Goal: Task Accomplishment & Management: Complete application form

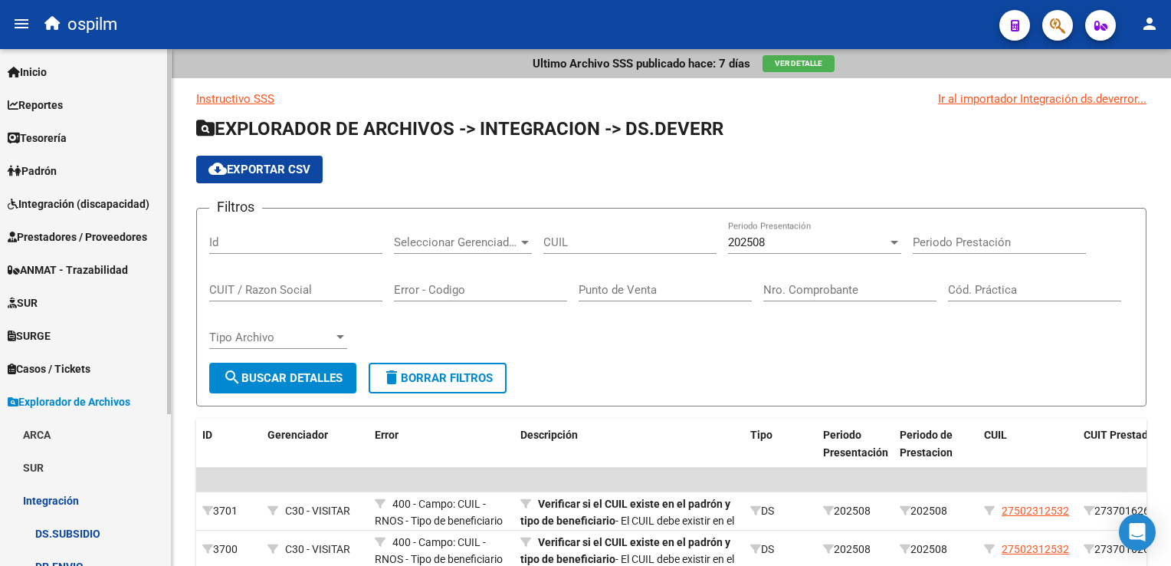
click at [120, 235] on span "Prestadores / Proveedores" at bounding box center [77, 236] width 139 height 17
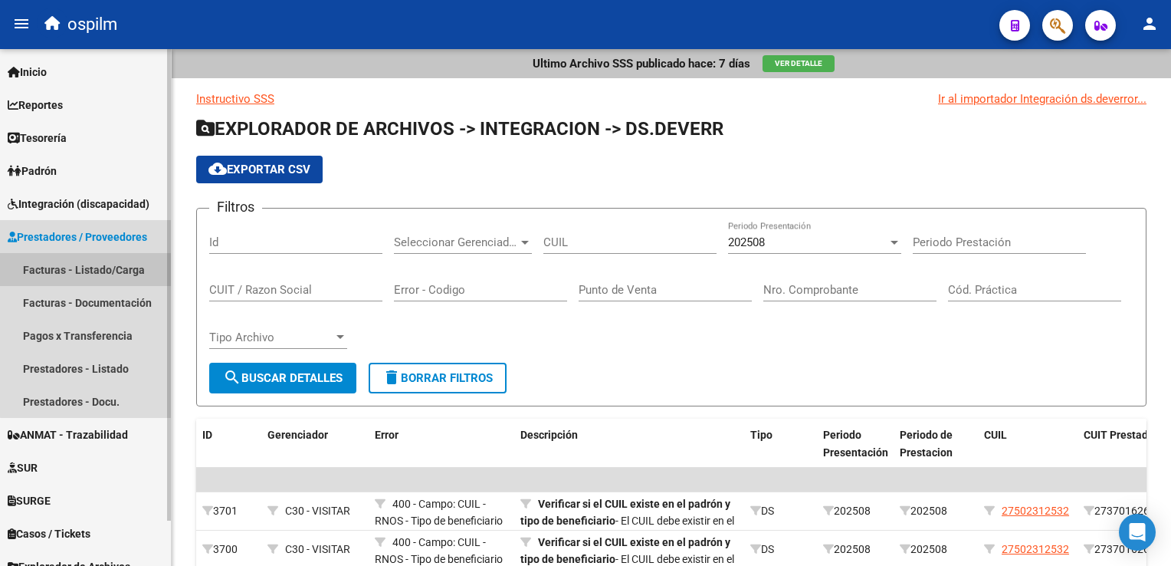
click at [117, 270] on link "Facturas - Listado/Carga" at bounding box center [85, 269] width 171 height 33
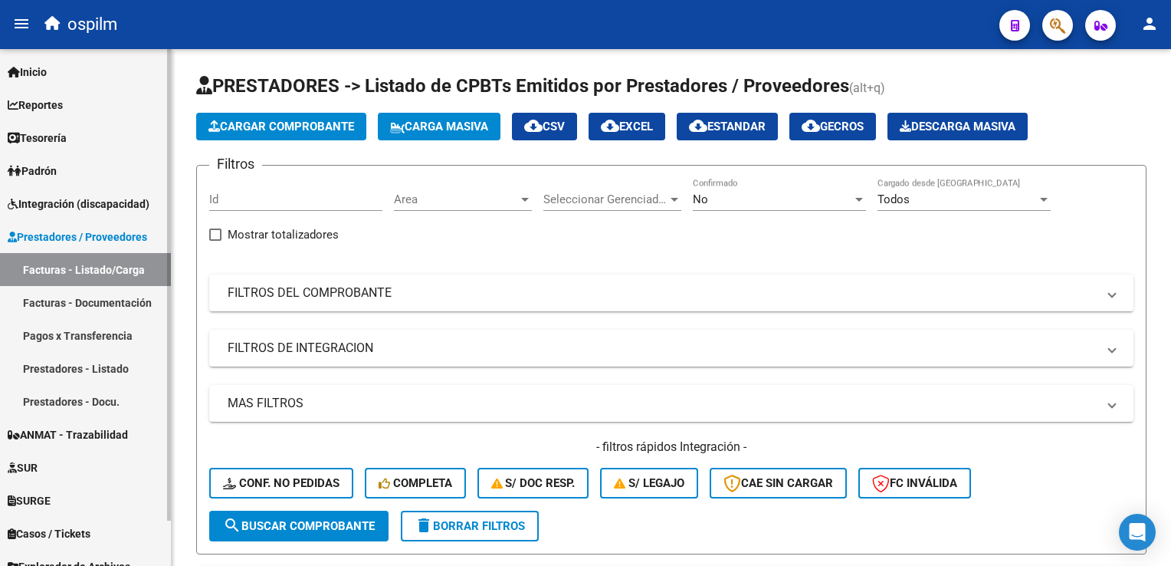
click at [110, 298] on link "Facturas - Documentación" at bounding box center [85, 302] width 171 height 33
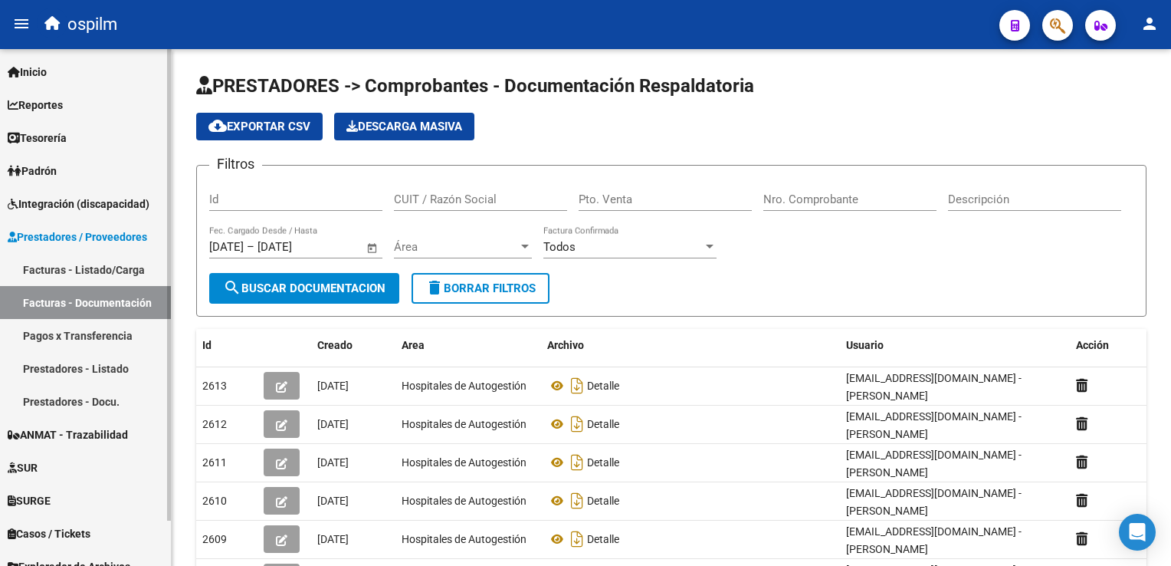
click at [86, 243] on span "Prestadores / Proveedores" at bounding box center [77, 236] width 139 height 17
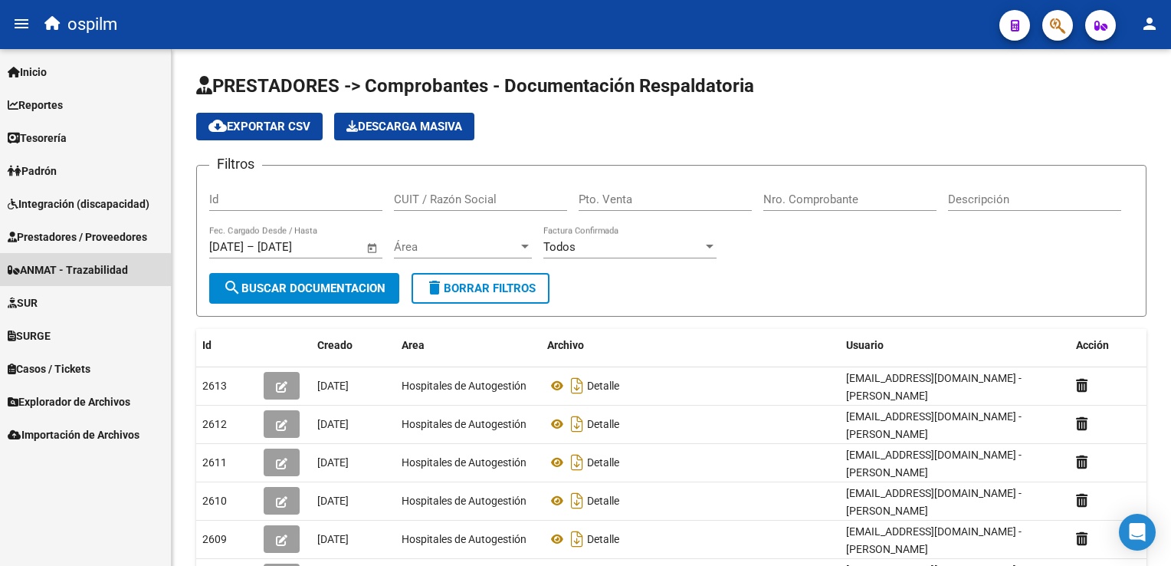
click at [71, 271] on span "ANMAT - Trazabilidad" at bounding box center [68, 269] width 120 height 17
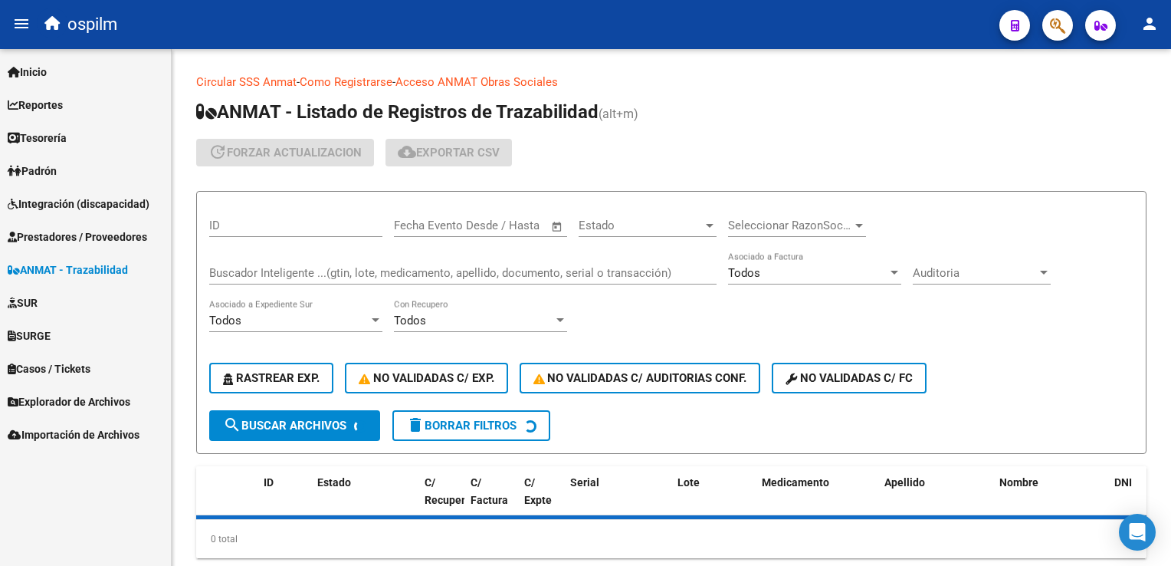
click at [80, 235] on span "Prestadores / Proveedores" at bounding box center [77, 236] width 139 height 17
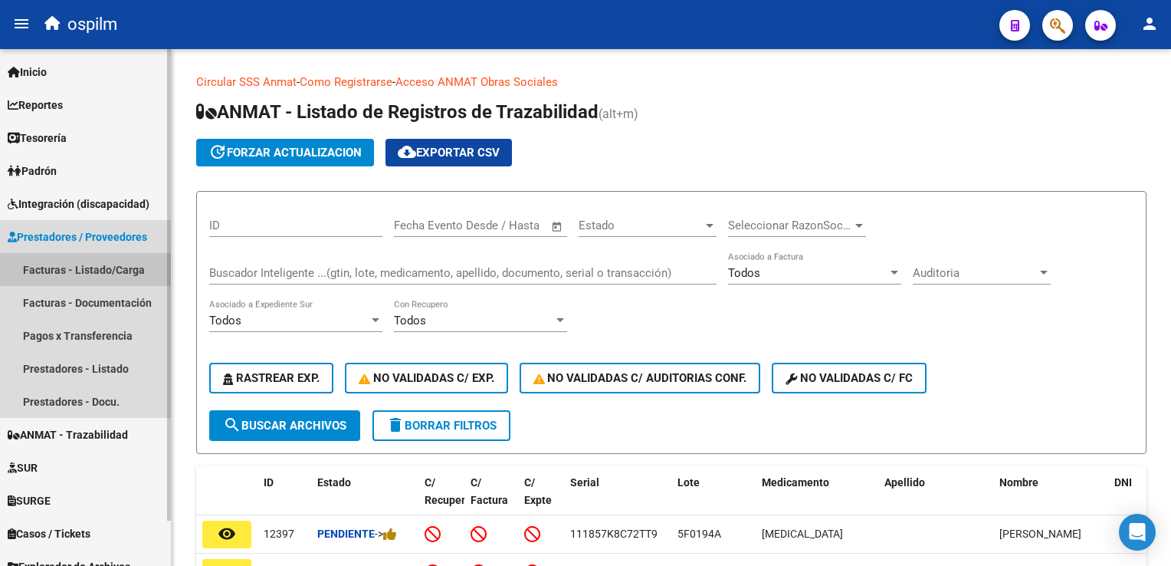
click at [71, 271] on link "Facturas - Listado/Carga" at bounding box center [85, 269] width 171 height 33
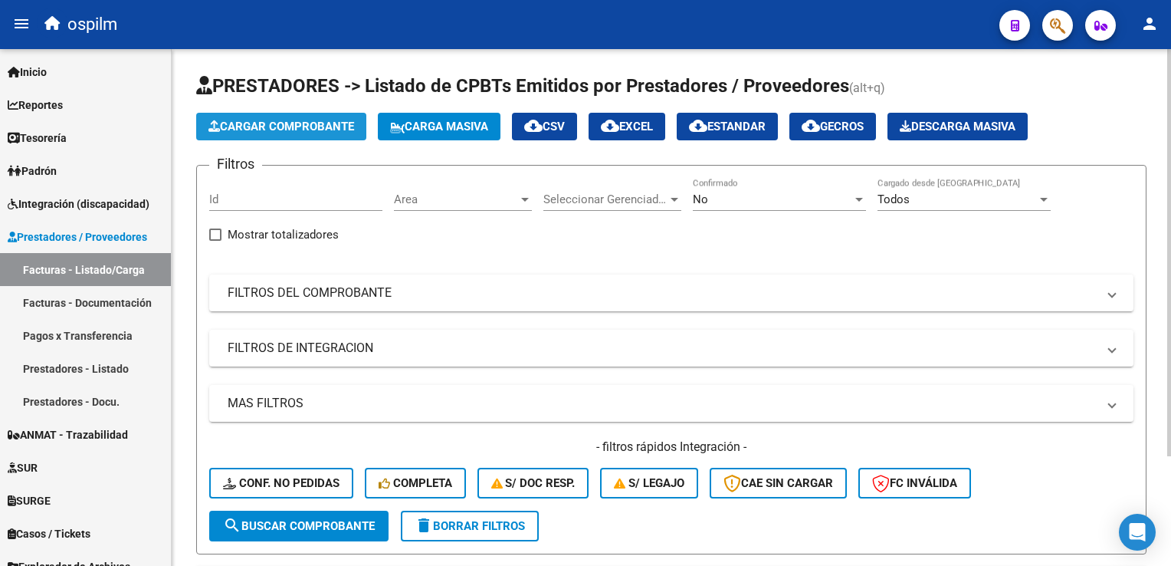
click at [322, 120] on span "Cargar Comprobante" at bounding box center [281, 127] width 146 height 14
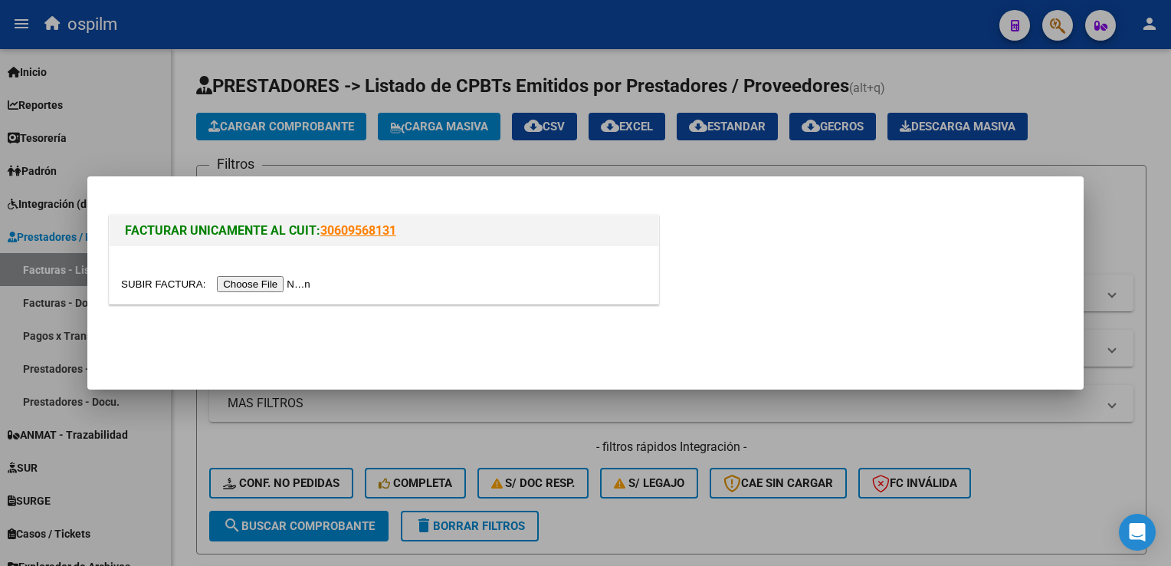
click at [240, 293] on div at bounding box center [384, 274] width 549 height 57
click at [228, 277] on input "file" at bounding box center [218, 284] width 194 height 16
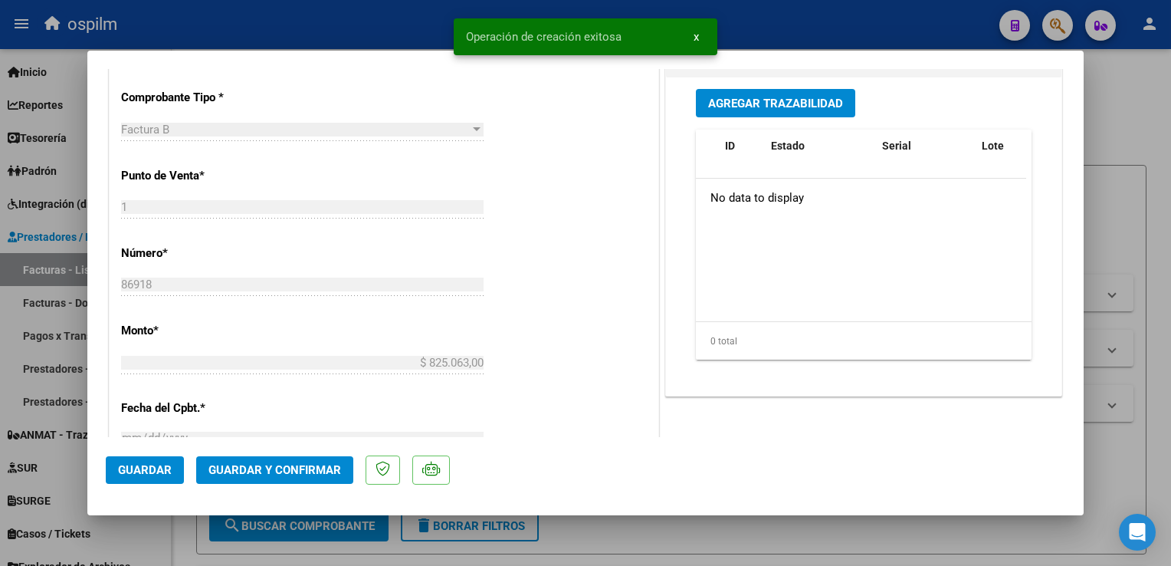
scroll to position [536, 0]
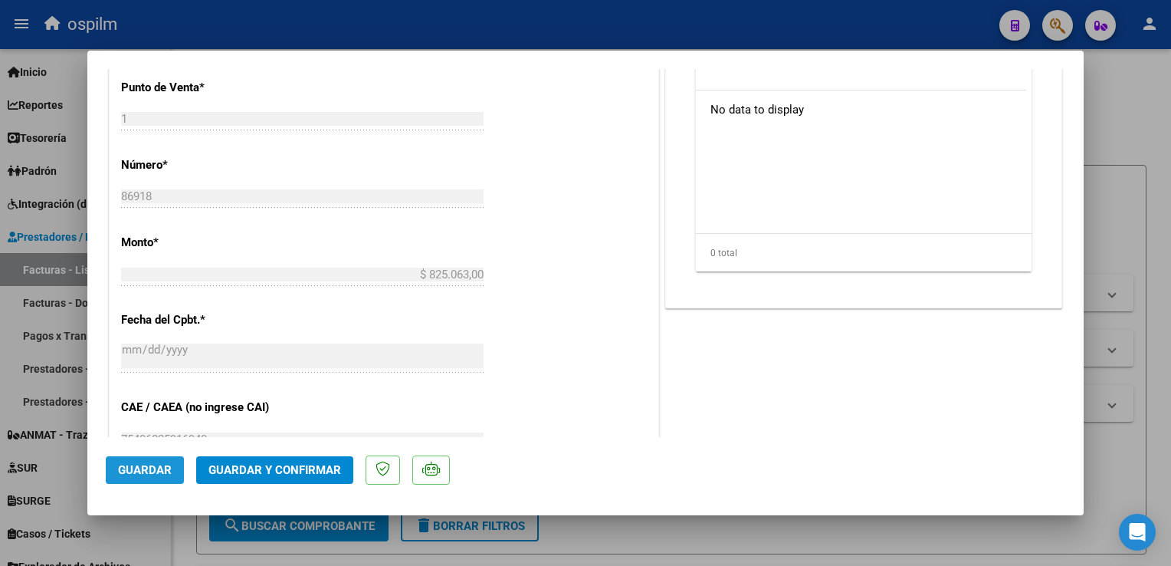
click at [136, 475] on span "Guardar" at bounding box center [145, 470] width 54 height 14
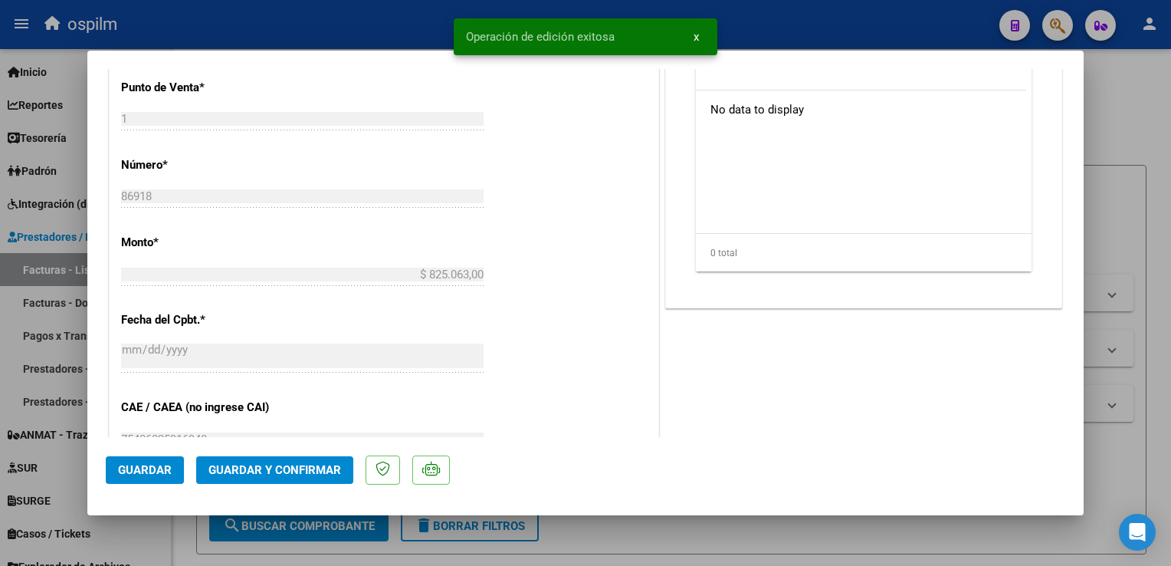
click at [695, 37] on span "x" at bounding box center [696, 37] width 5 height 14
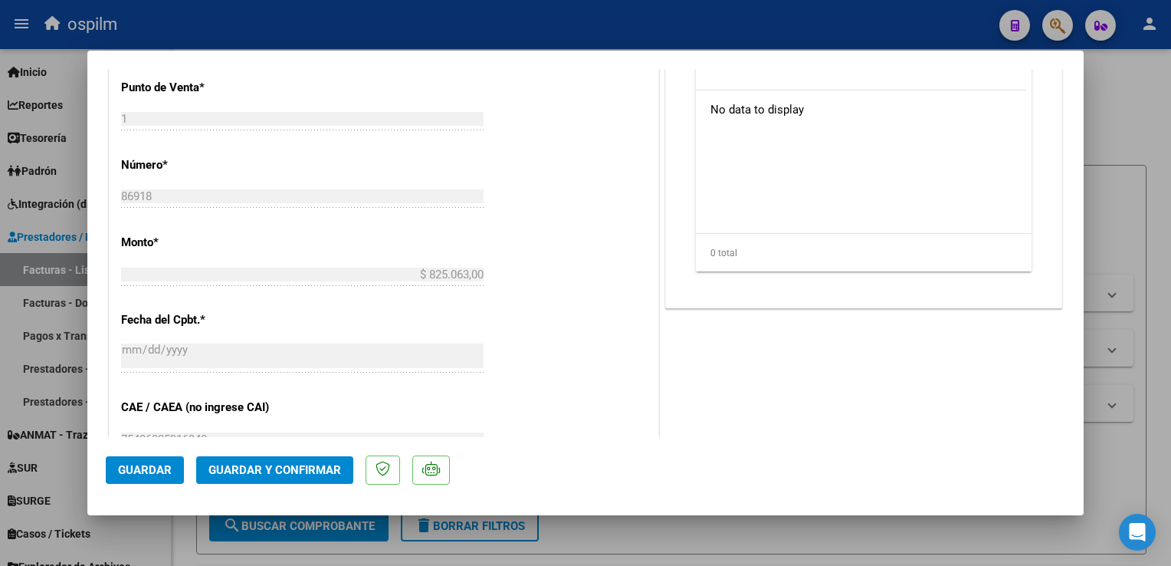
scroll to position [0, 0]
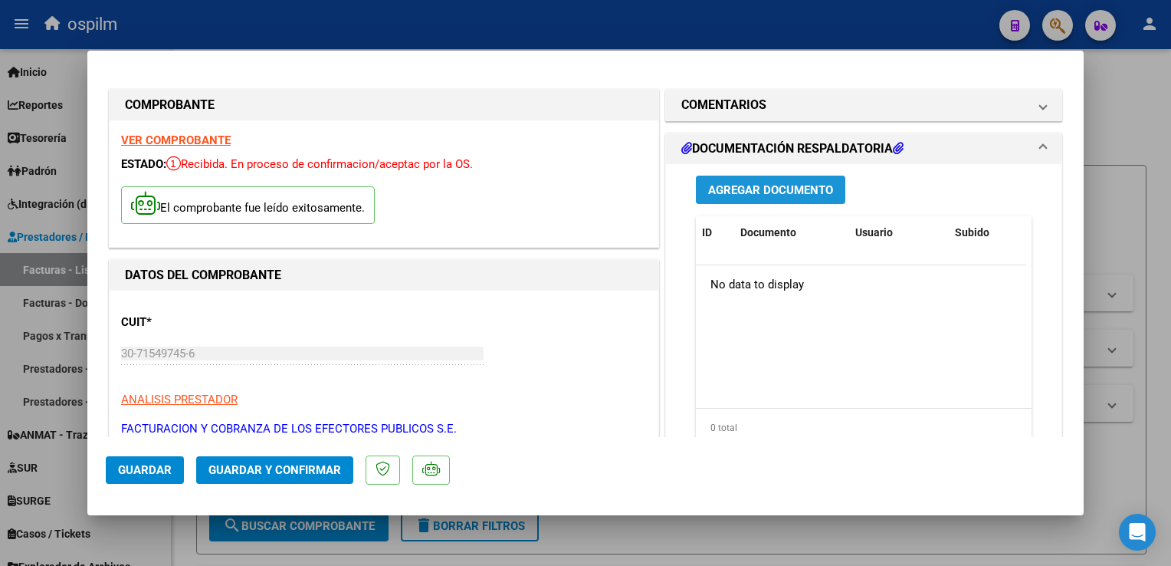
click at [778, 189] on span "Agregar Documento" at bounding box center [770, 190] width 125 height 14
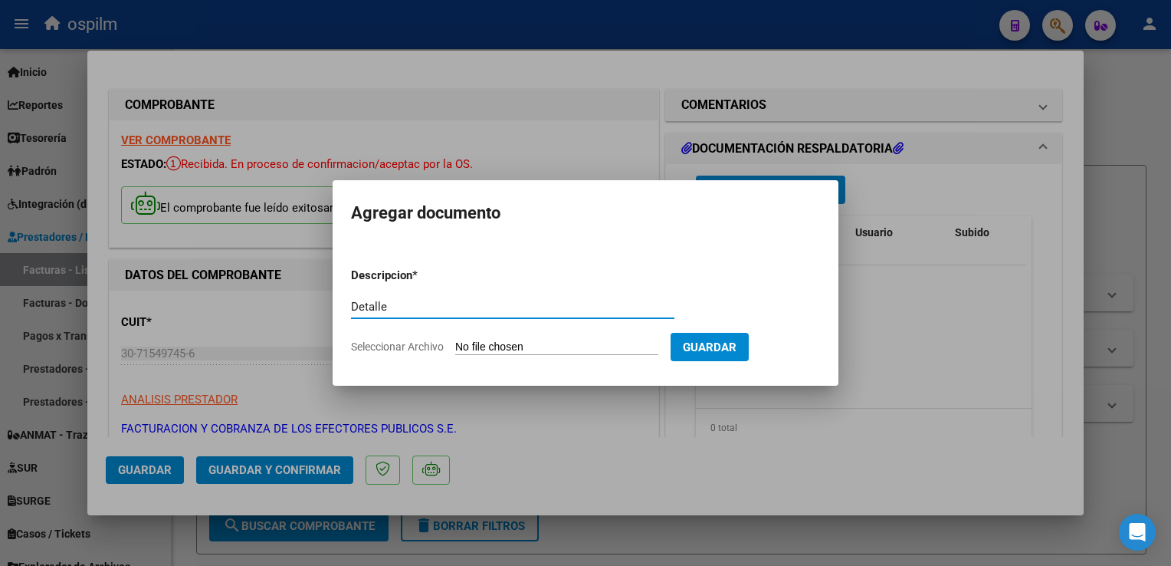
type input "Detalle"
click at [497, 356] on form "Descripcion * Detalle Escriba aquí una descripcion Seleccionar Archivo Guardar" at bounding box center [585, 311] width 469 height 112
click at [497, 348] on input "Seleccionar Archivo" at bounding box center [556, 347] width 203 height 15
type input "C:\fakepath\Anexo 86918.pdf"
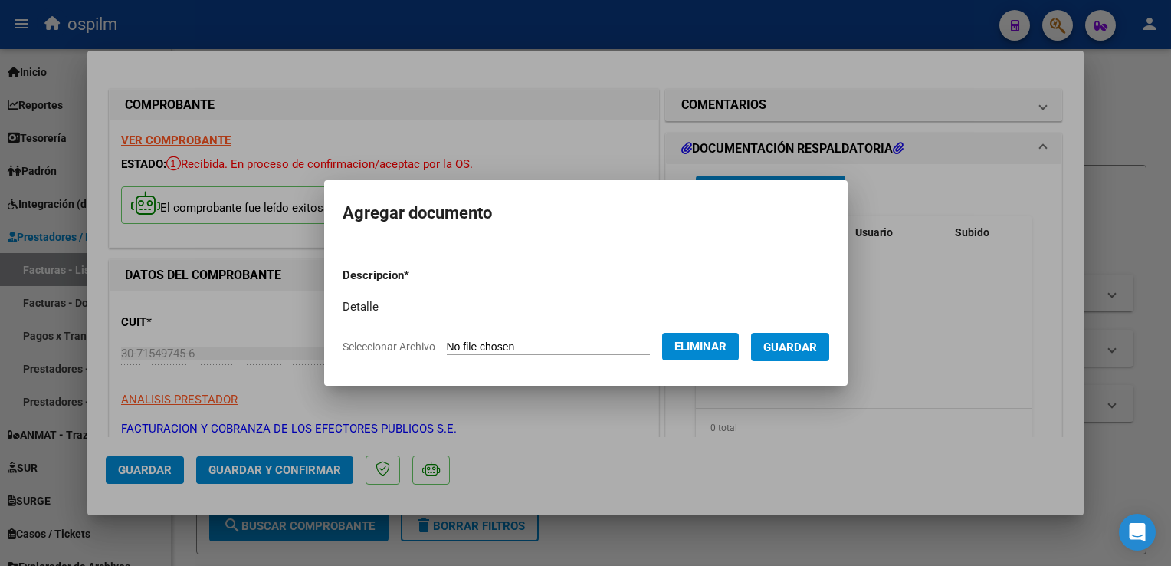
click at [789, 349] on span "Guardar" at bounding box center [790, 347] width 54 height 14
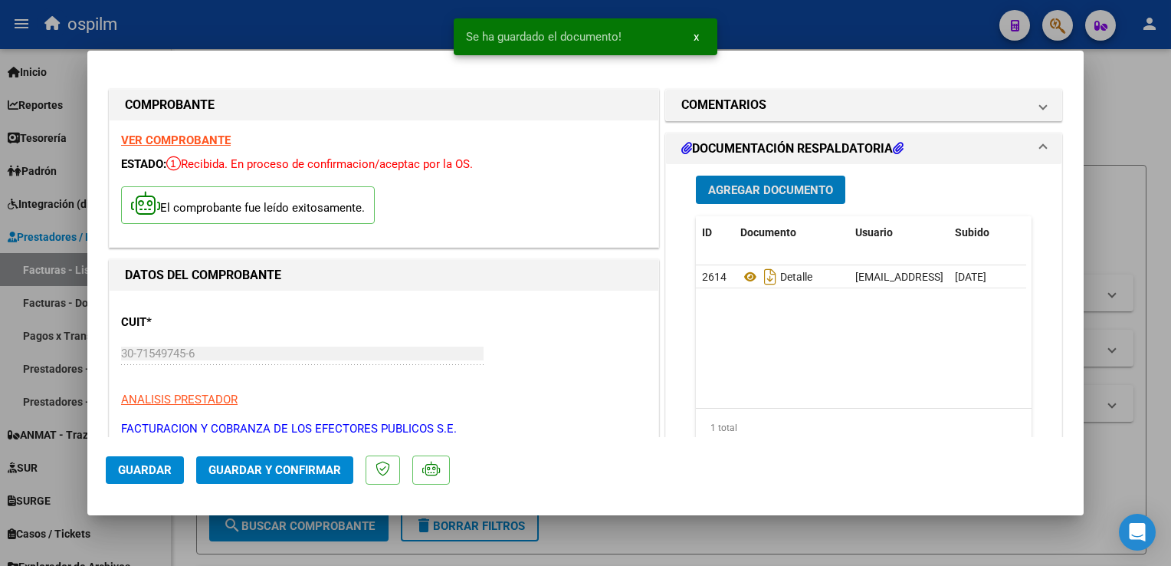
click at [696, 37] on span "x" at bounding box center [696, 37] width 5 height 14
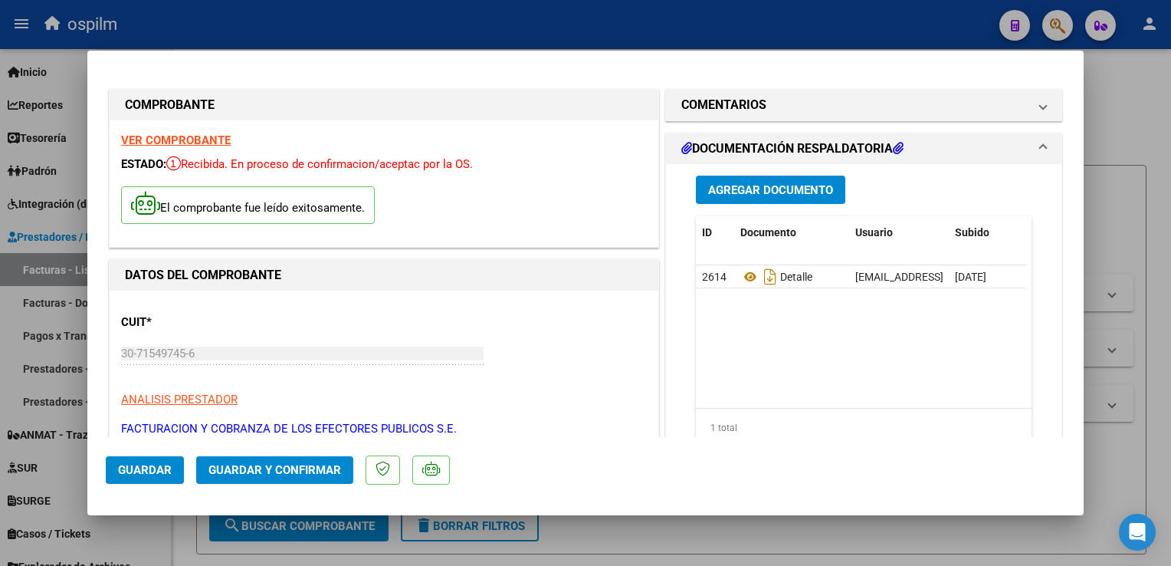
click at [290, 484] on mat-dialog-actions "Guardar Guardar y Confirmar" at bounding box center [585, 467] width 959 height 61
click at [295, 467] on span "Guardar y Confirmar" at bounding box center [274, 470] width 133 height 14
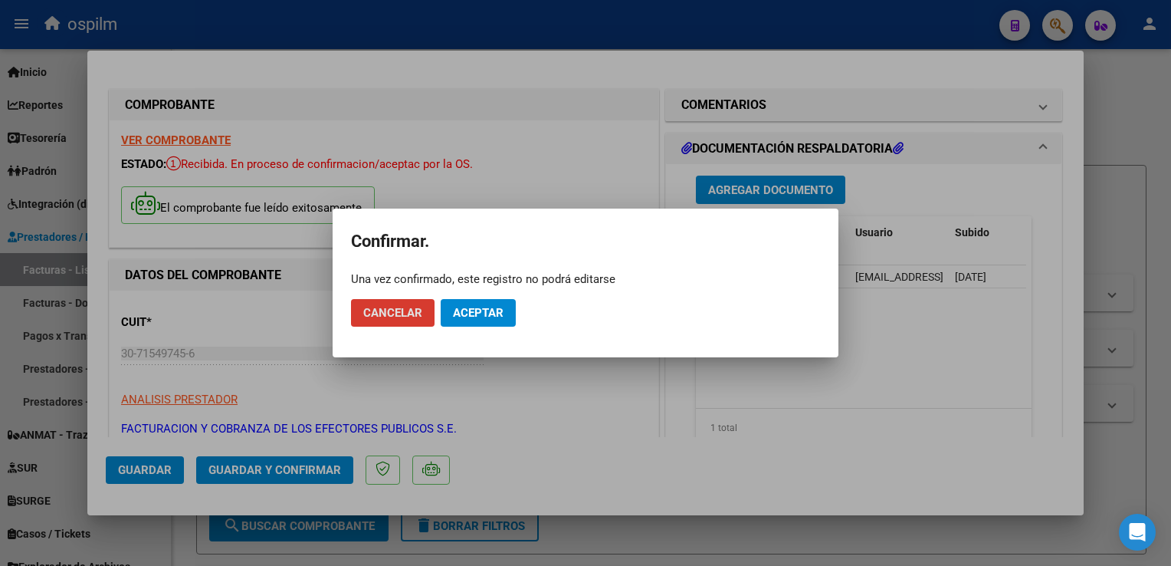
click at [482, 317] on span "Aceptar" at bounding box center [478, 313] width 51 height 14
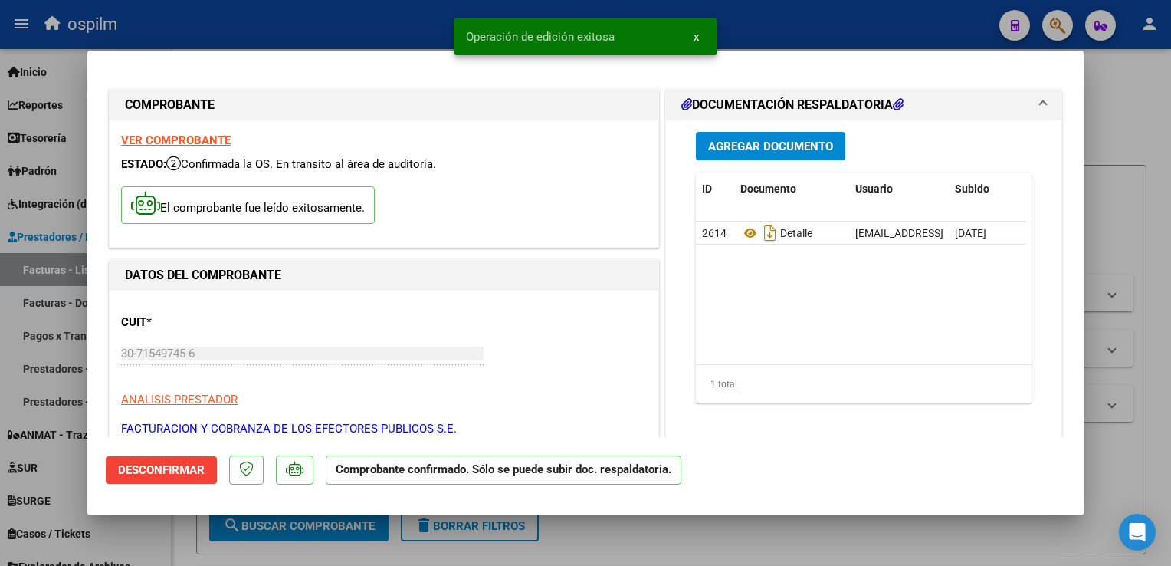
click at [1156, 351] on div at bounding box center [585, 283] width 1171 height 566
type input "$ 0,00"
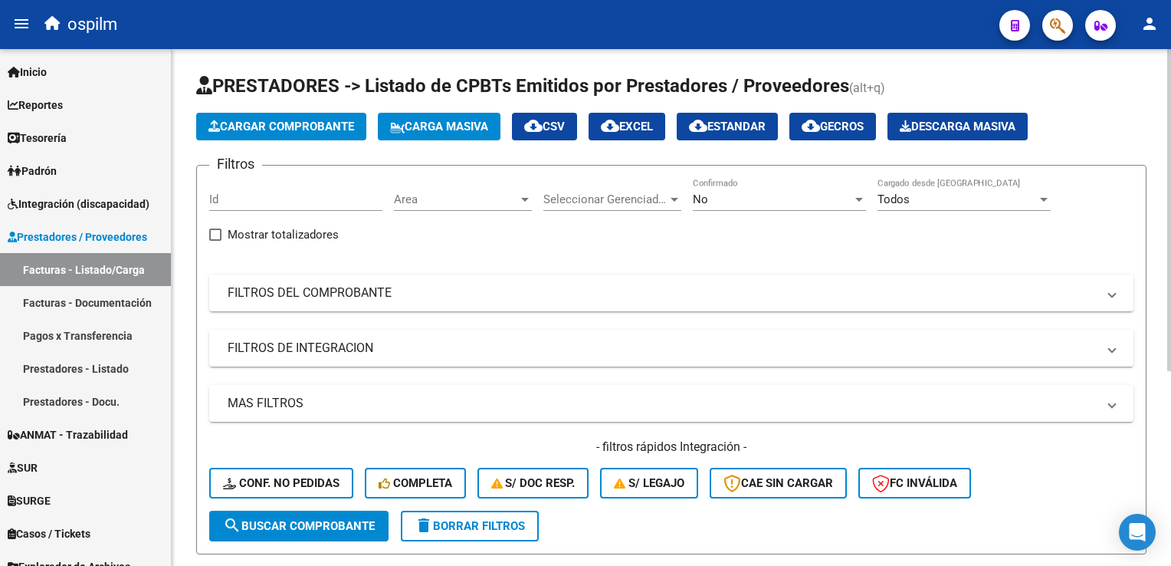
click at [303, 121] on span "Cargar Comprobante" at bounding box center [281, 127] width 146 height 14
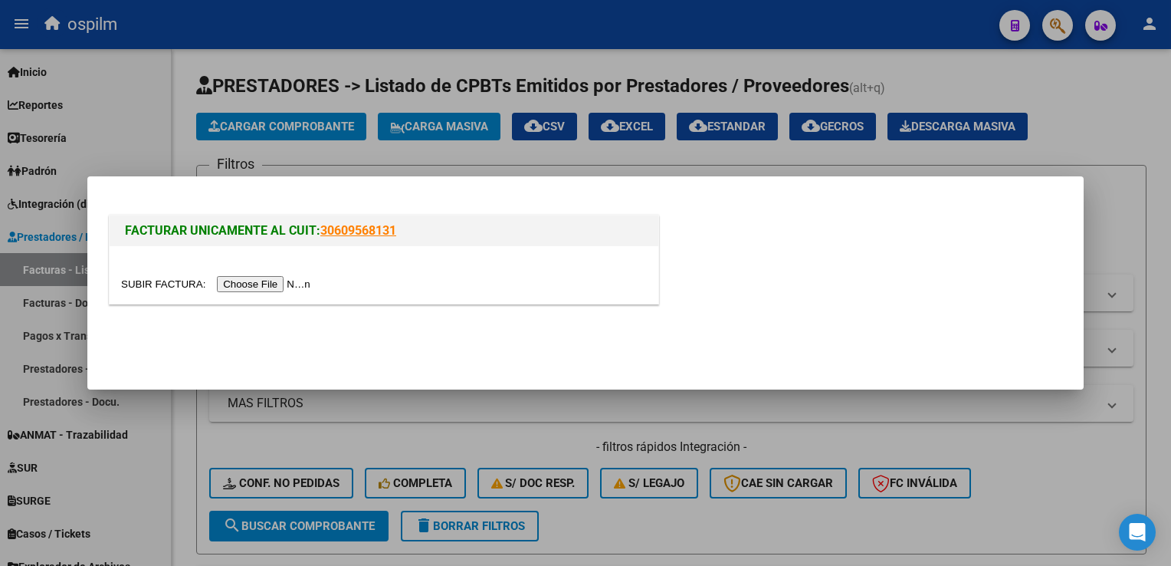
click at [250, 290] on input "file" at bounding box center [218, 284] width 194 height 16
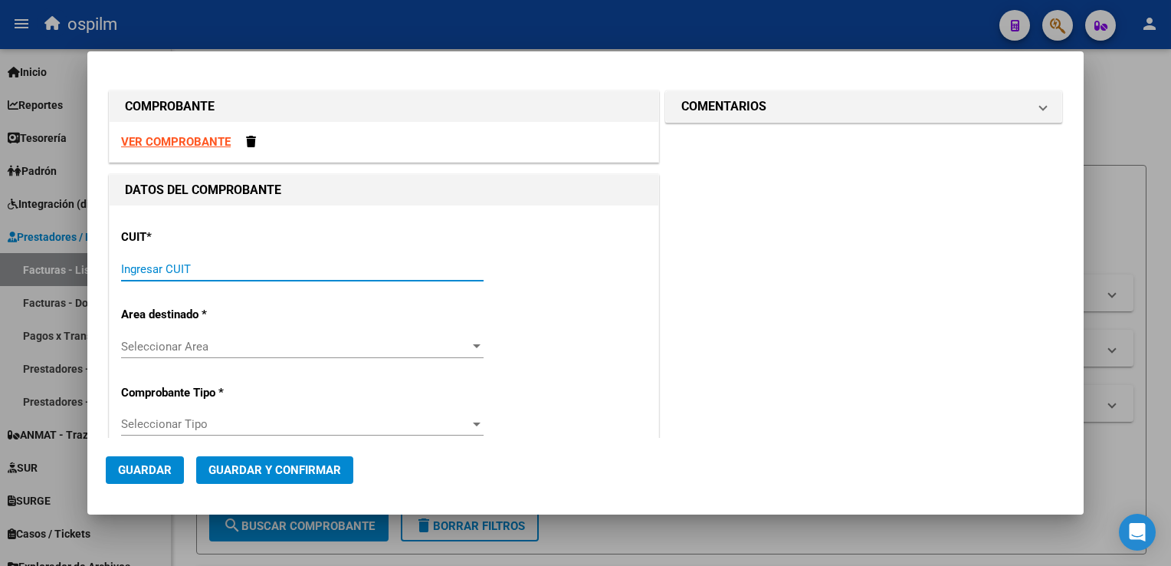
click at [266, 264] on input "Ingresar CUIT" at bounding box center [302, 269] width 362 height 14
drag, startPoint x: 611, startPoint y: 75, endPoint x: 686, endPoint y: 277, distance: 215.8
click at [467, 116] on div "COMPROBANTE" at bounding box center [384, 106] width 549 height 31
click at [175, 136] on strong "VER COMPROBANTE" at bounding box center [176, 142] width 110 height 14
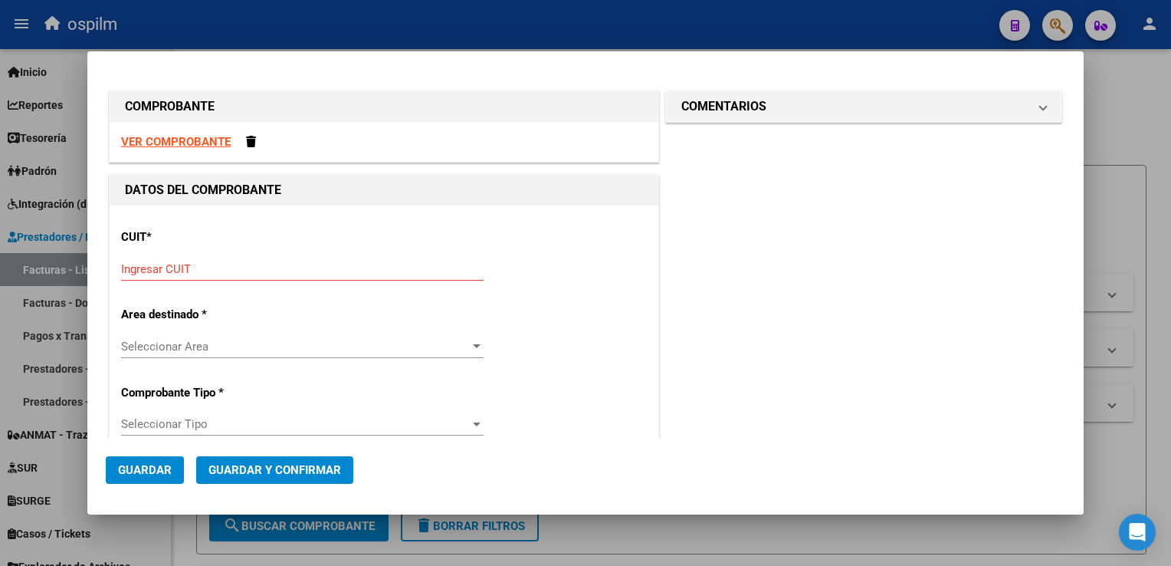
click at [200, 268] on input "Ingresar CUIT" at bounding box center [302, 269] width 362 height 14
paste input "30-69182284-9"
type input "30-69182284-9"
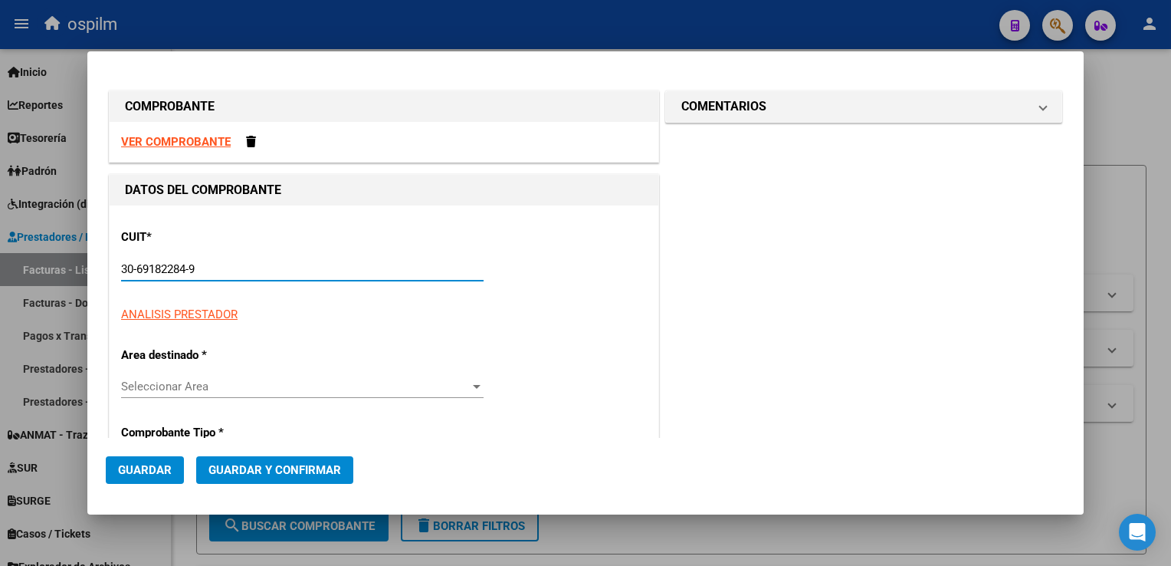
type input "1661"
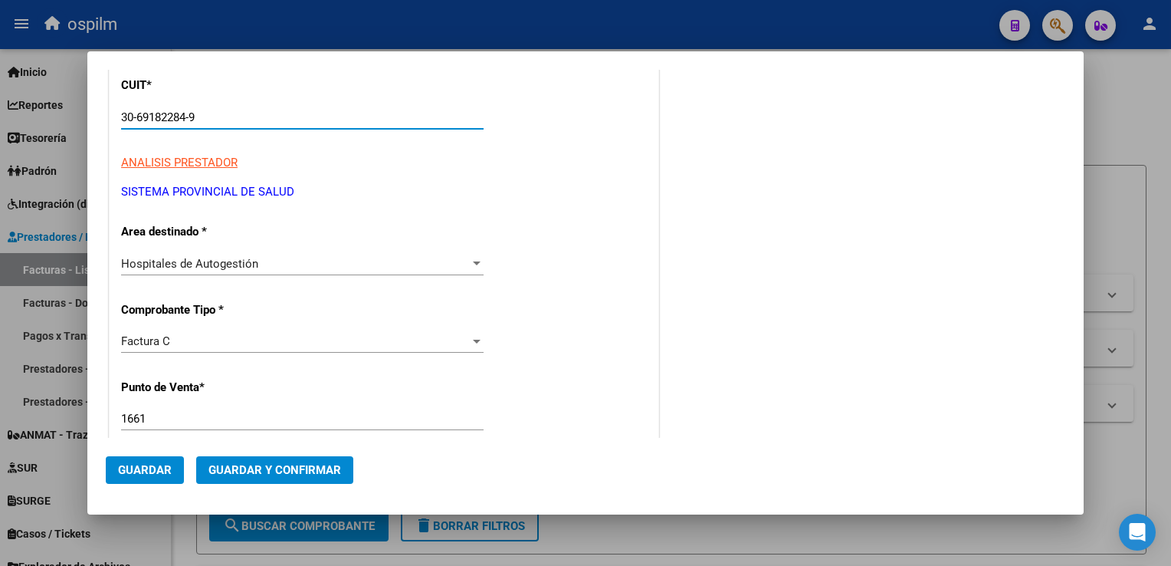
scroll to position [153, 0]
type input "30-69182284-9"
click at [280, 265] on div "Hospitales de Autogestión" at bounding box center [295, 262] width 349 height 14
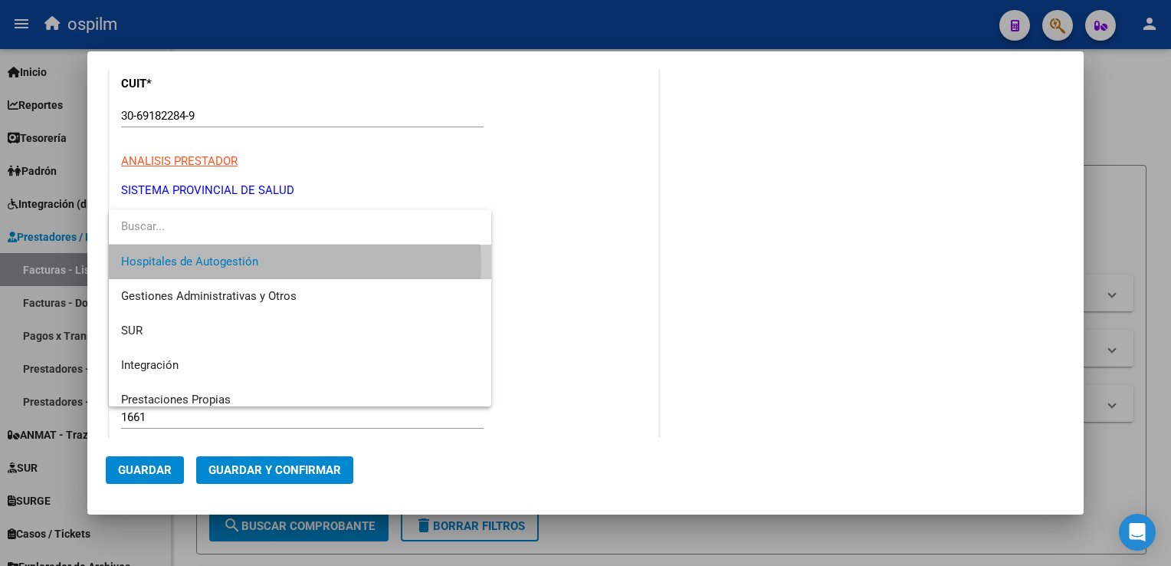
drag, startPoint x: 282, startPoint y: 264, endPoint x: 288, endPoint y: 279, distance: 15.8
click at [282, 264] on span "Hospitales de Autogestión" at bounding box center [300, 261] width 359 height 34
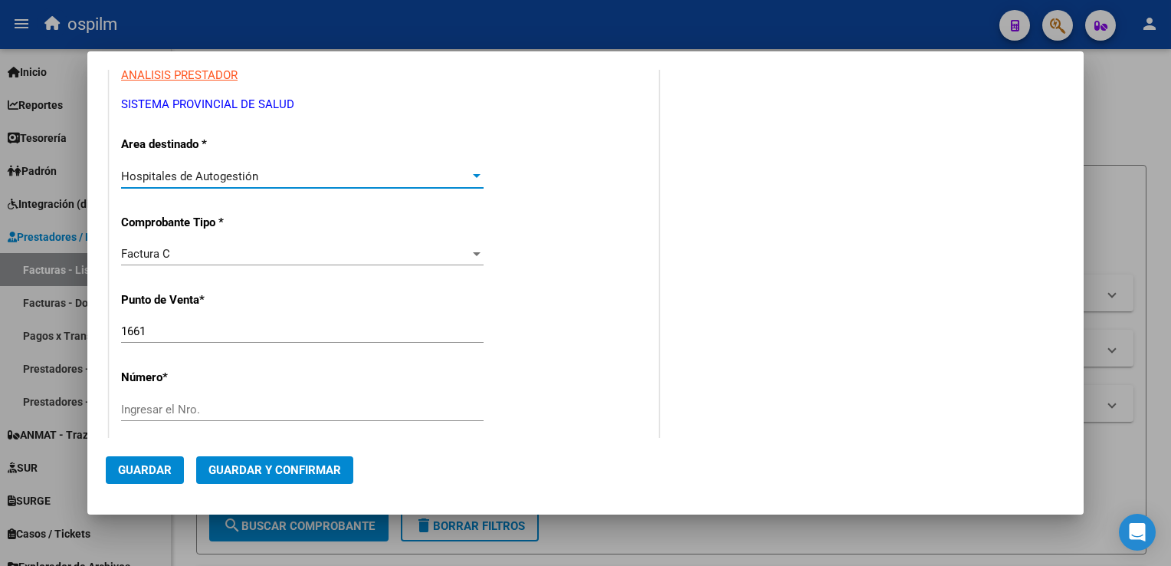
scroll to position [307, 0]
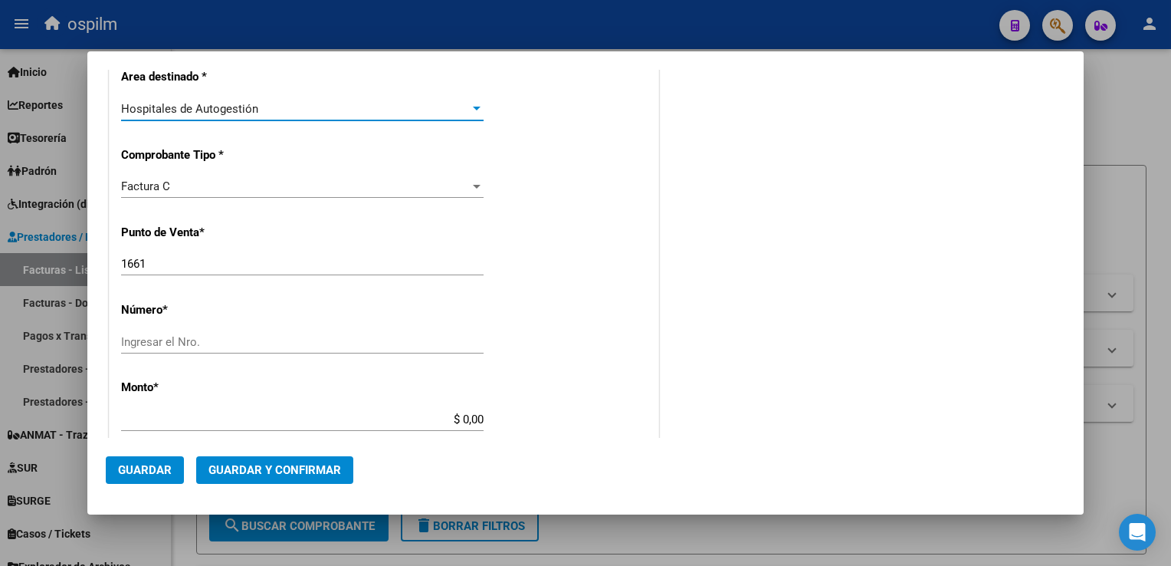
click at [195, 335] on input "Ingresar el Nro." at bounding box center [302, 342] width 362 height 14
paste input "34429"
type input "34429"
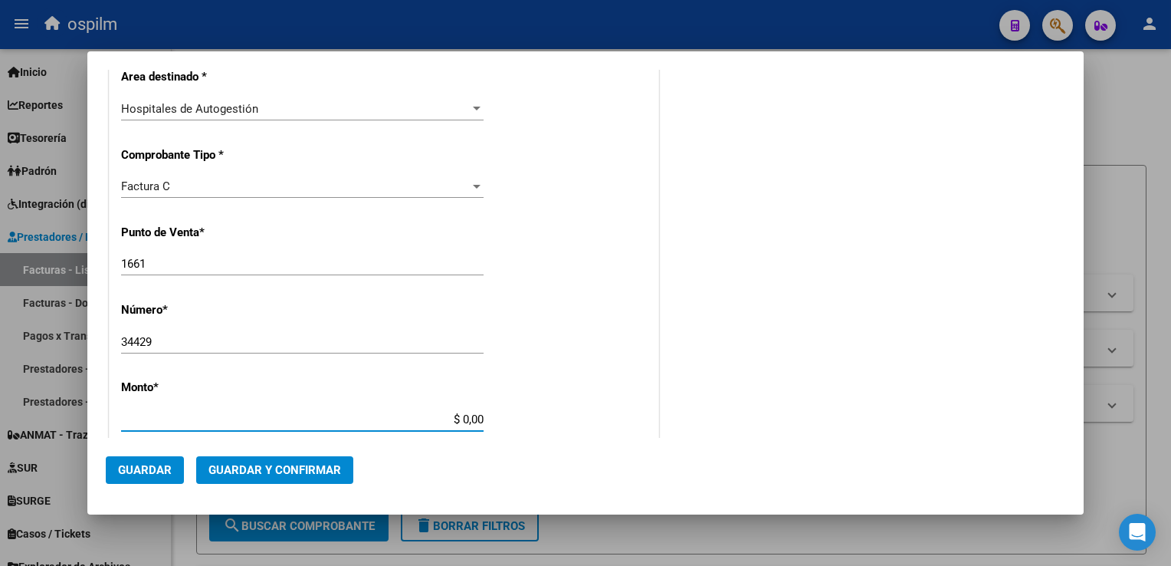
click at [389, 421] on input "$ 0,00" at bounding box center [302, 419] width 362 height 14
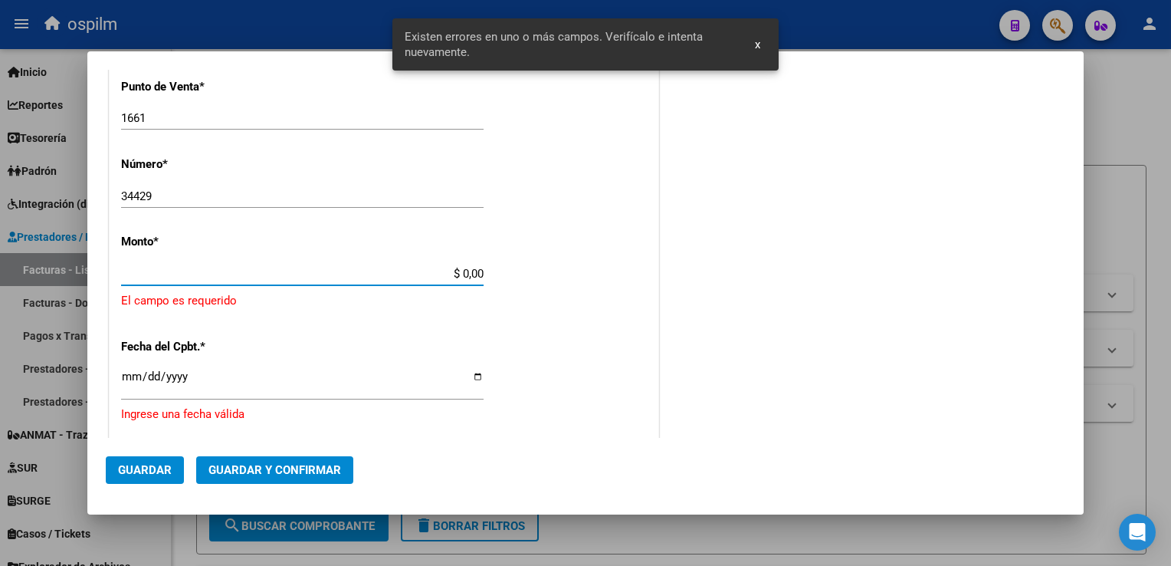
scroll to position [429, 0]
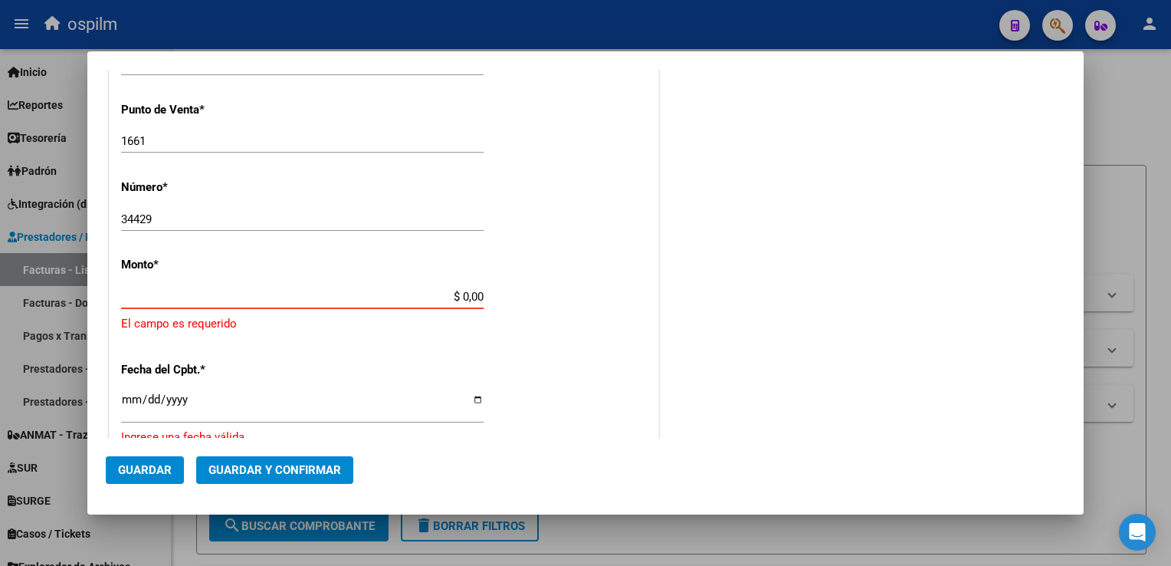
paste input "1.516.104,32"
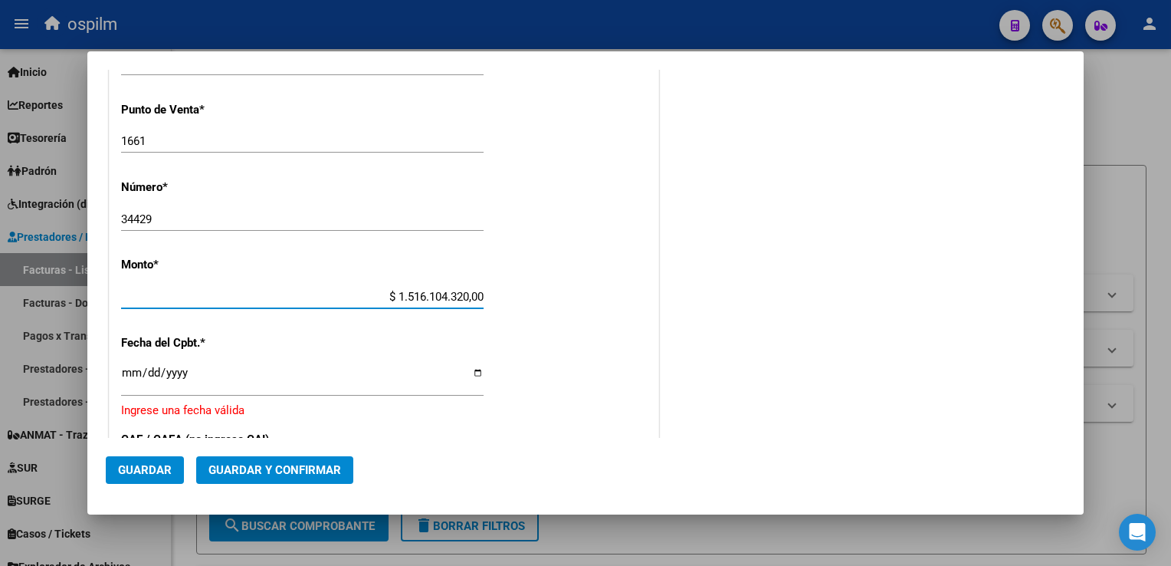
drag, startPoint x: 375, startPoint y: 300, endPoint x: 681, endPoint y: 330, distance: 307.9
click at [681, 330] on div "COMPROBANTE VER COMPROBANTE DATOS DEL COMPROBANTE CUIT * 30-69182284-9 Ingresar…" at bounding box center [585, 267] width 959 height 1218
paste input "1.516.104,32"
type input "$ 1.516.104,32"
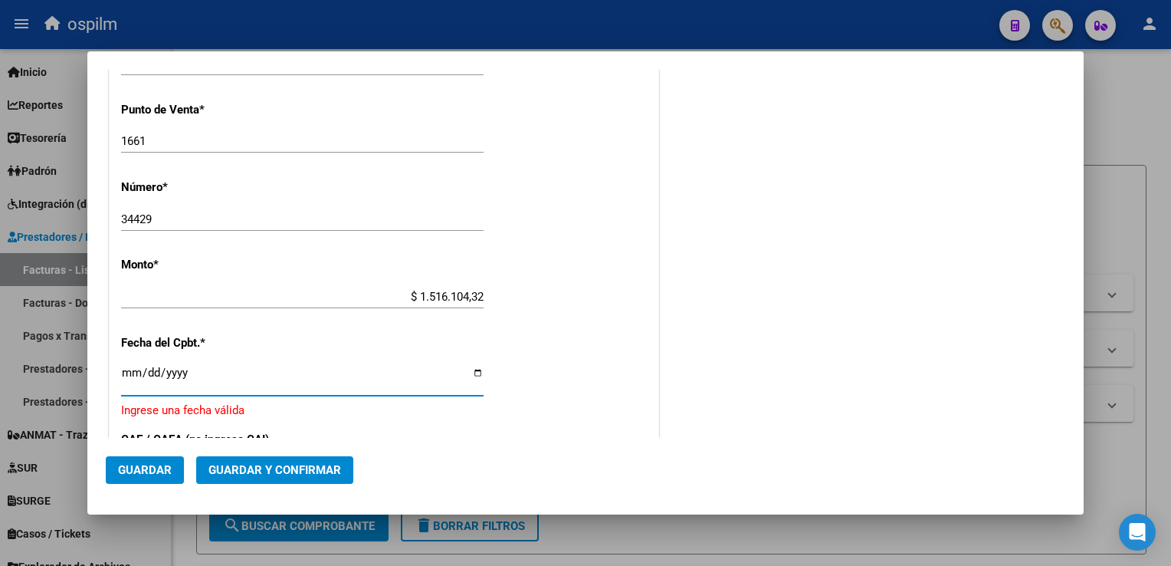
click at [128, 368] on input "Ingresar la fecha" at bounding box center [302, 378] width 362 height 25
type input "[DATE]"
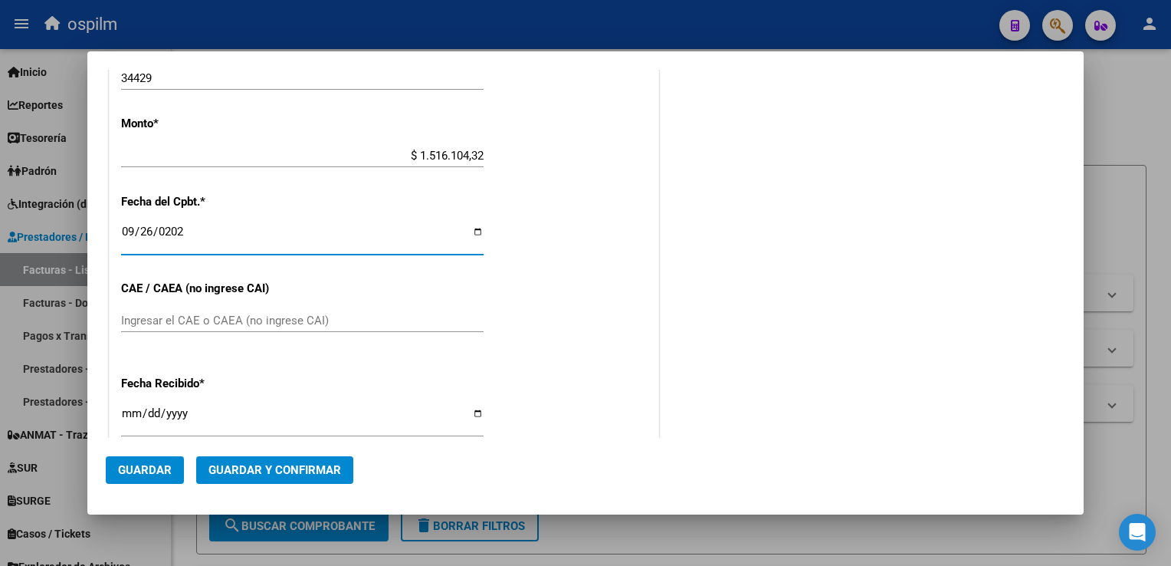
scroll to position [659, 0]
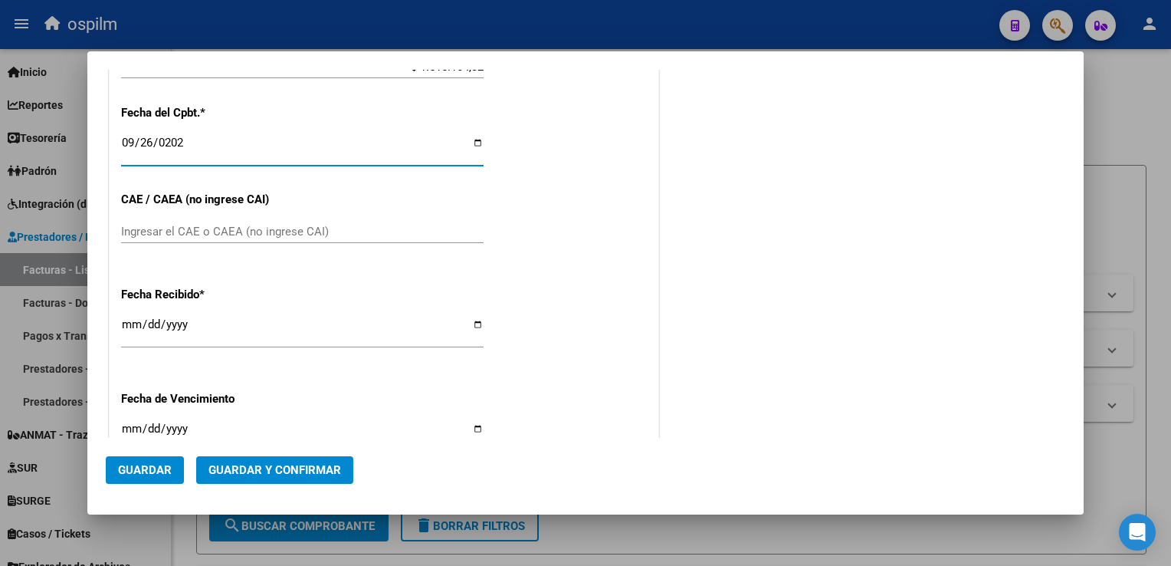
click at [132, 320] on input "[DATE]" at bounding box center [302, 330] width 362 height 25
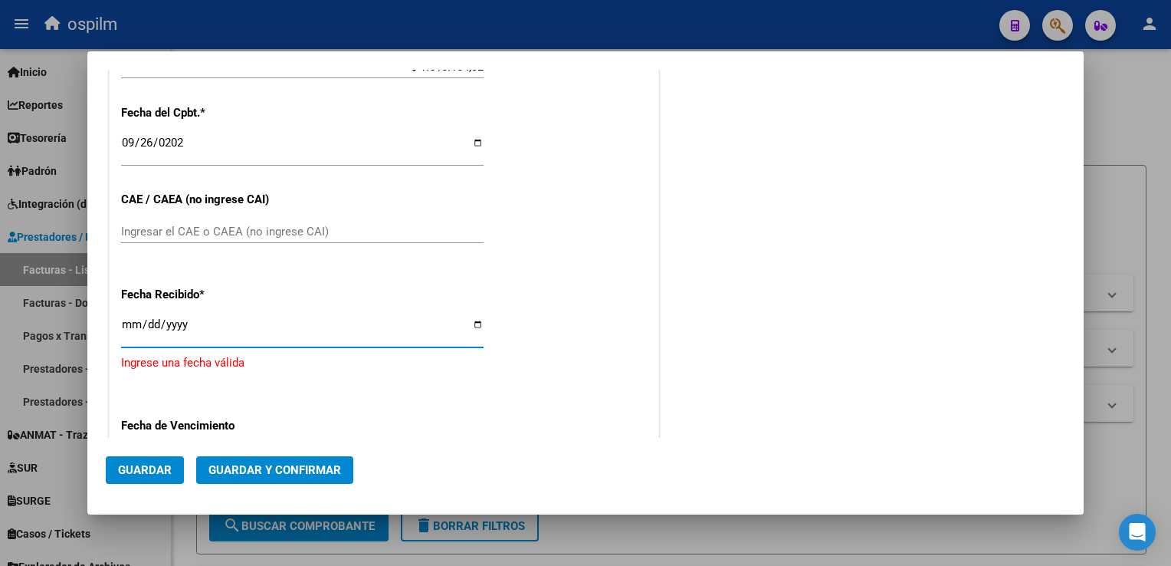
type input "[DATE]"
click at [133, 495] on mat-dialog-actions "Guardar Guardar y Confirmar" at bounding box center [585, 467] width 959 height 58
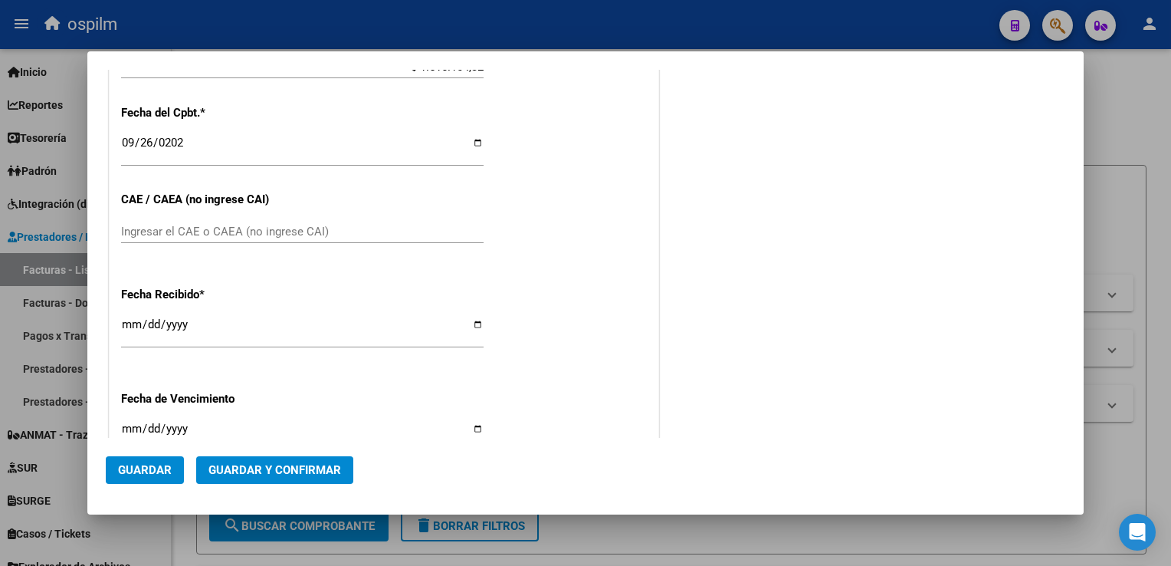
click at [141, 483] on button "Guardar" at bounding box center [145, 470] width 78 height 28
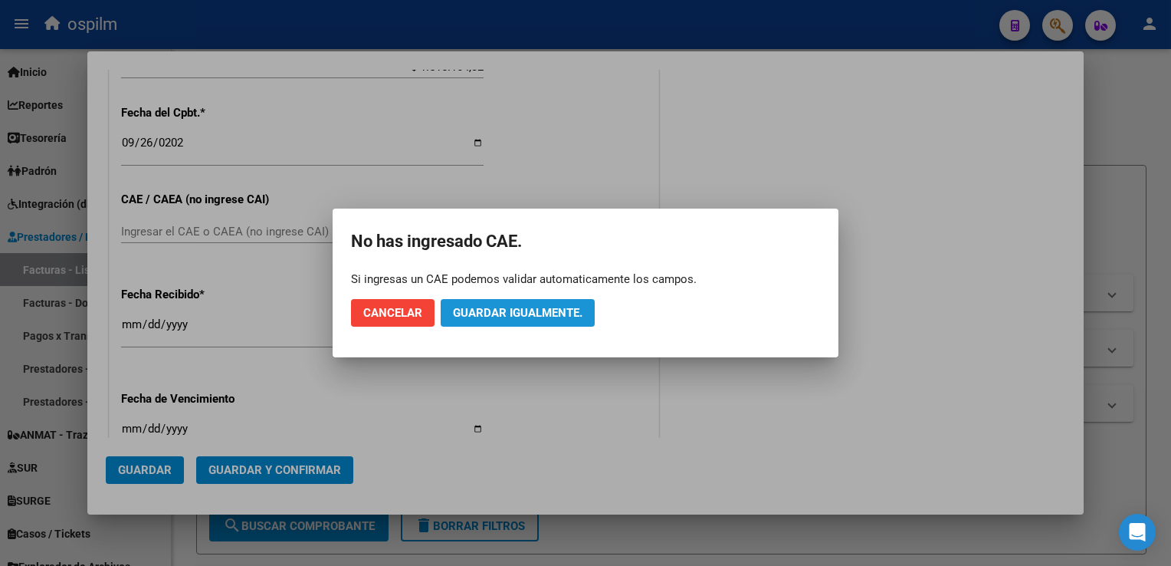
click at [503, 313] on span "Guardar igualmente." at bounding box center [518, 313] width 130 height 14
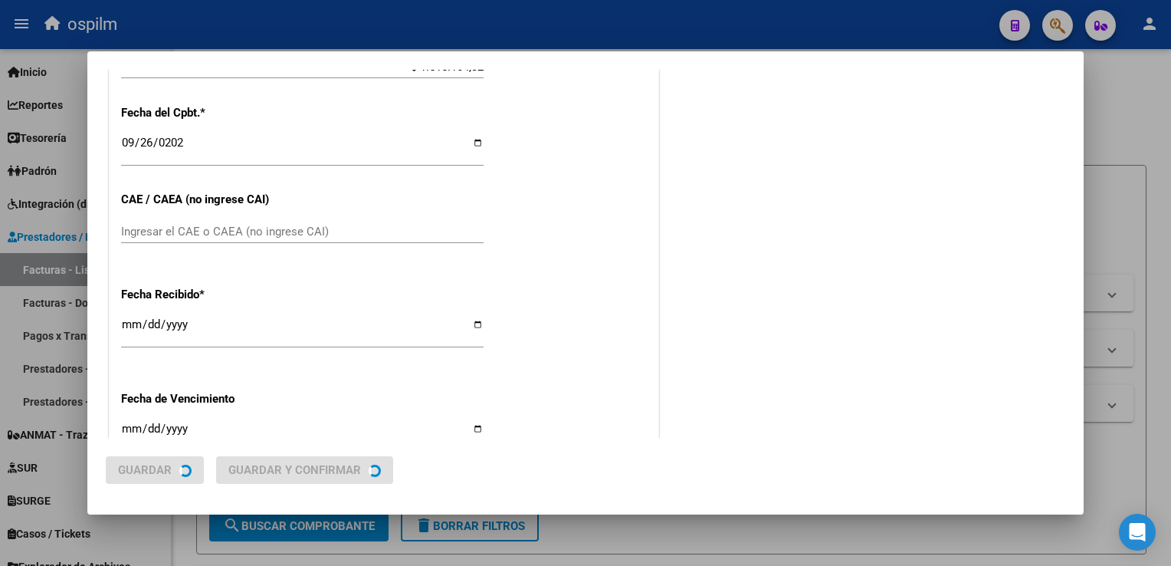
scroll to position [0, 0]
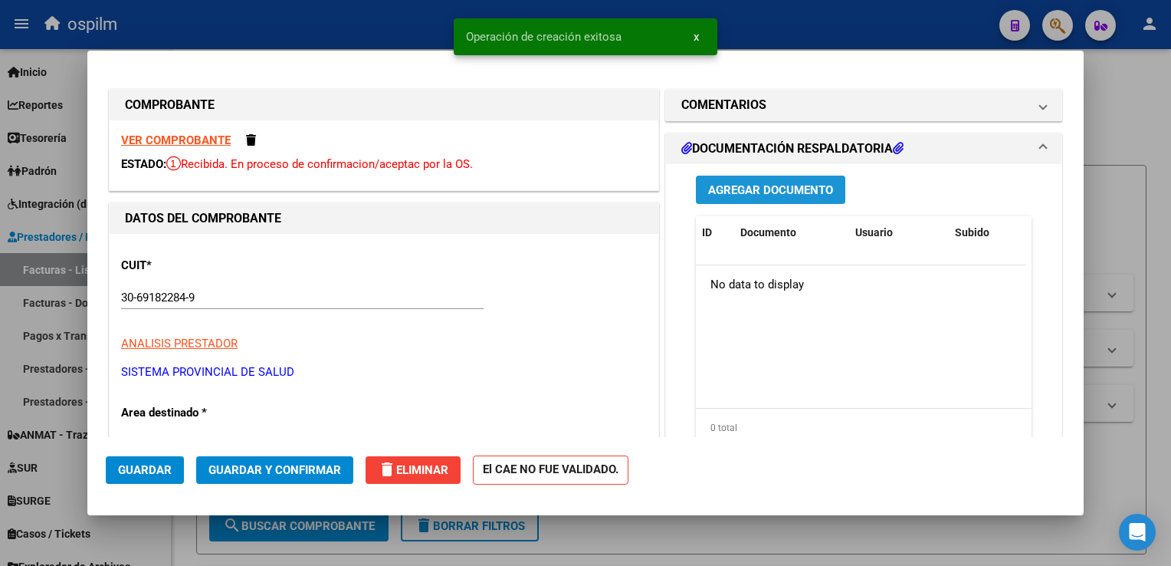
click at [721, 202] on button "Agregar Documento" at bounding box center [770, 189] width 149 height 28
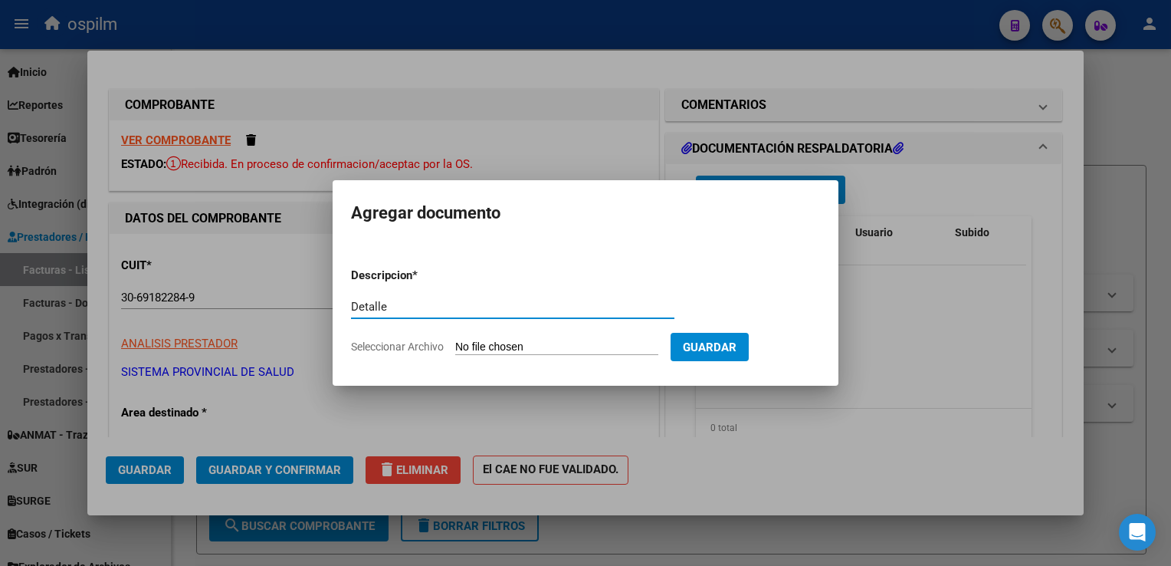
type input "Detalle"
click at [492, 355] on form "Descripcion * Detalle Escriba aquí una descripcion Seleccionar Archivo Guardar" at bounding box center [585, 311] width 469 height 112
click at [496, 348] on input "Seleccionar Archivo" at bounding box center [556, 347] width 203 height 15
type input "C:\fakepath\15602828- [PERSON_NAME] (12).pdf"
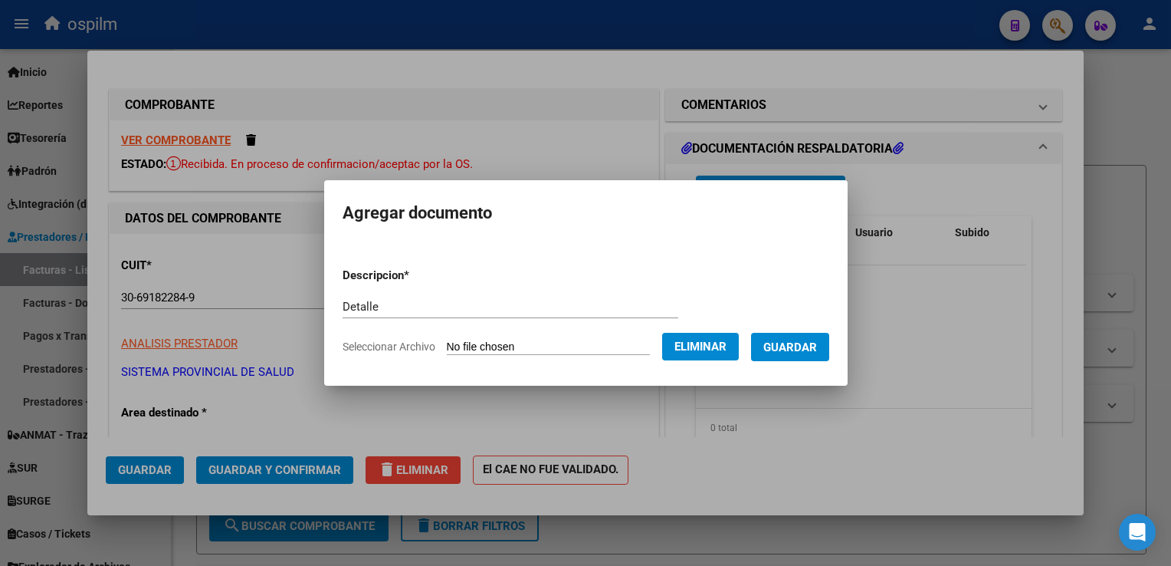
click at [792, 342] on span "Guardar" at bounding box center [790, 347] width 54 height 14
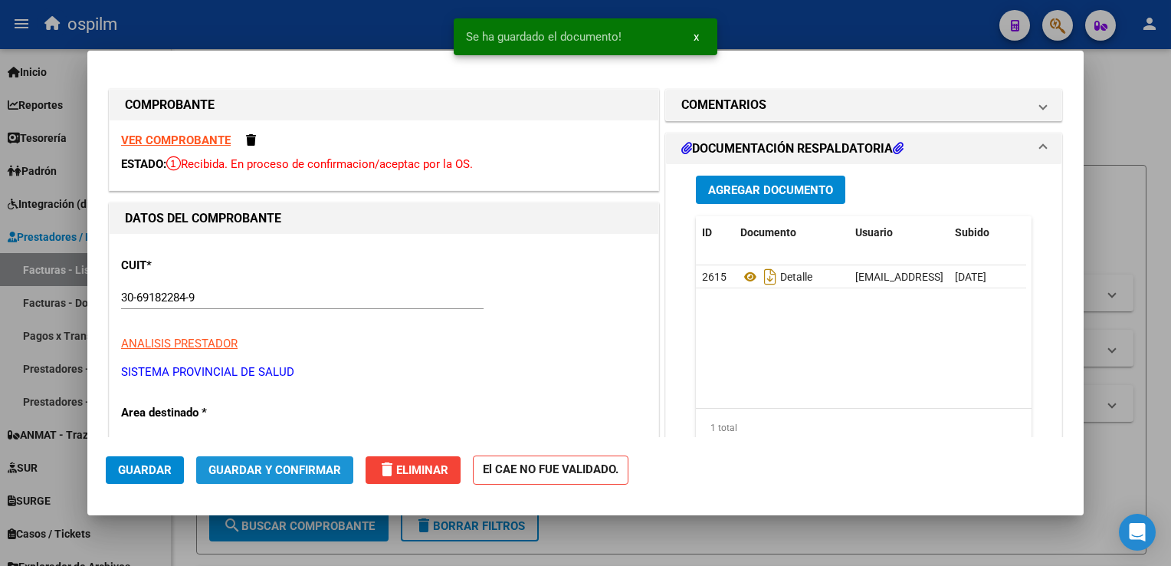
click at [284, 471] on span "Guardar y Confirmar" at bounding box center [274, 470] width 133 height 14
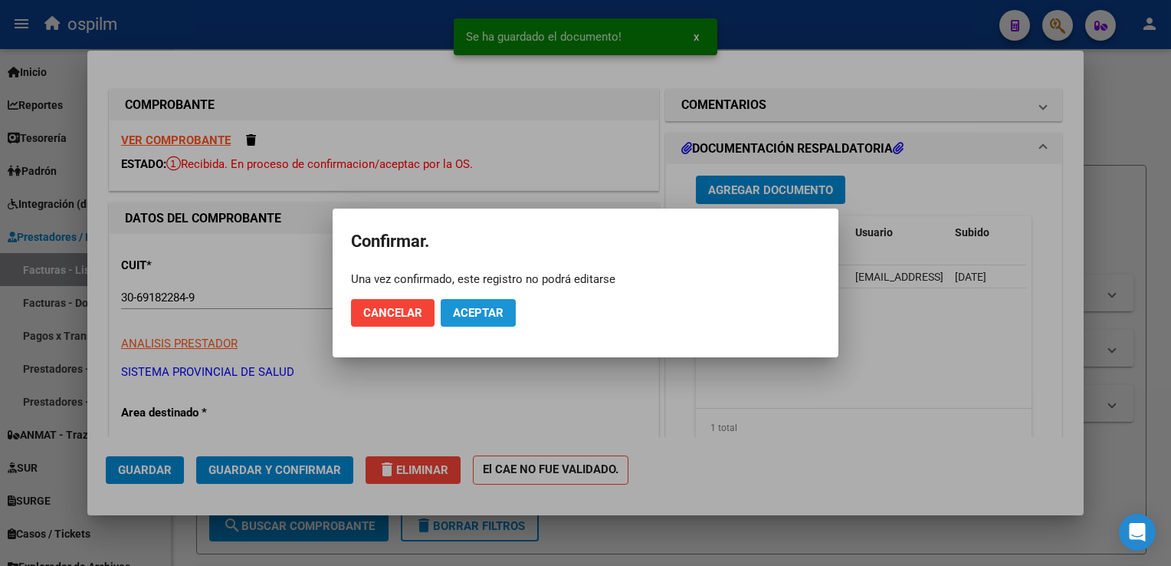
click at [464, 302] on button "Aceptar" at bounding box center [478, 313] width 75 height 28
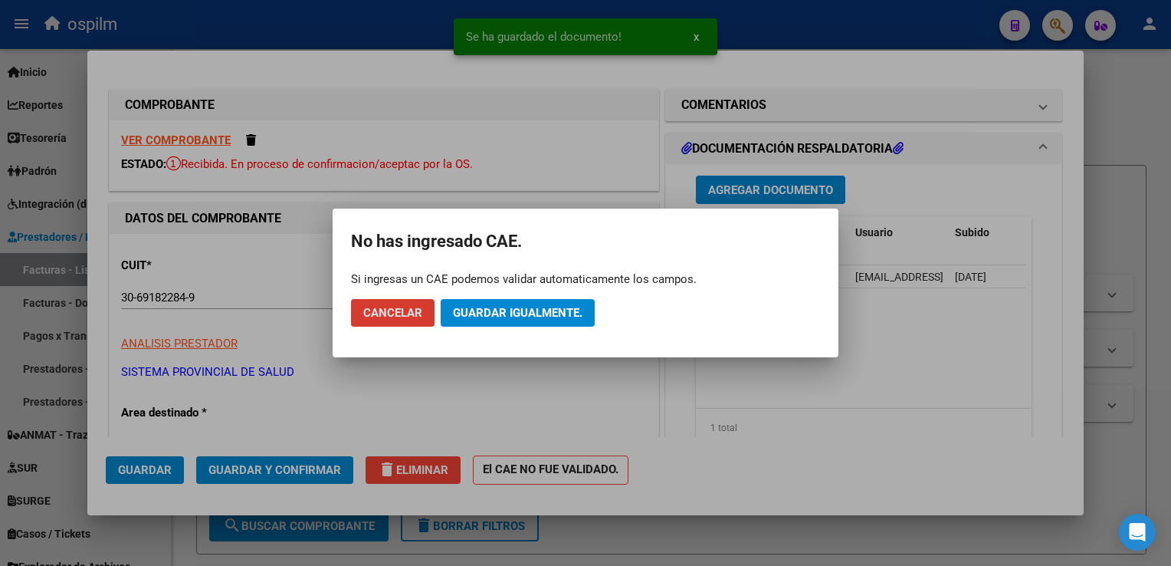
click at [507, 311] on span "Guardar igualmente." at bounding box center [518, 313] width 130 height 14
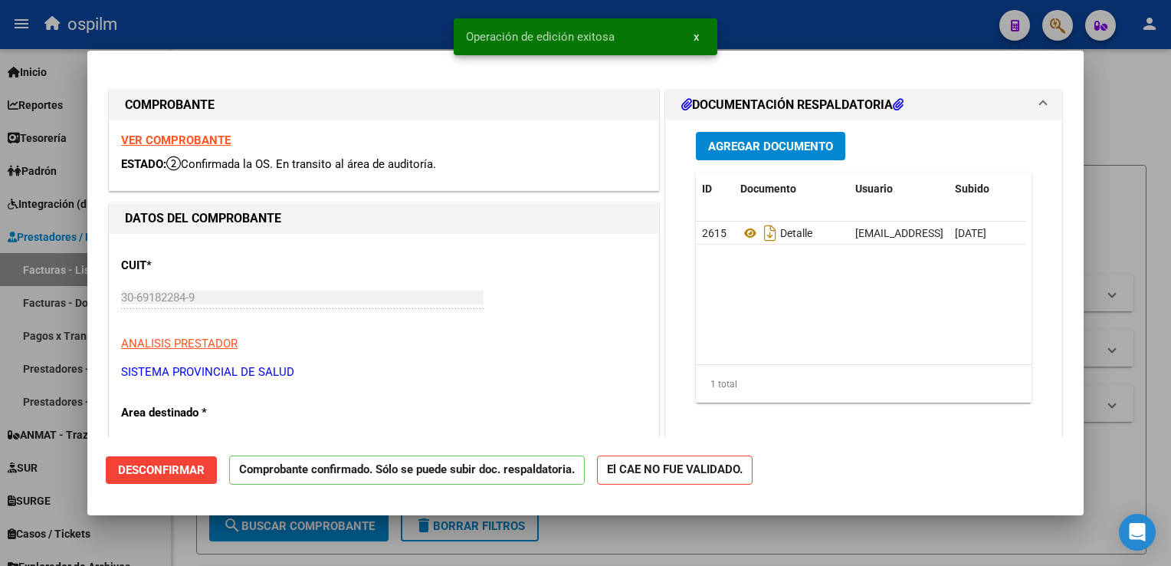
click at [1133, 241] on div at bounding box center [585, 283] width 1171 height 566
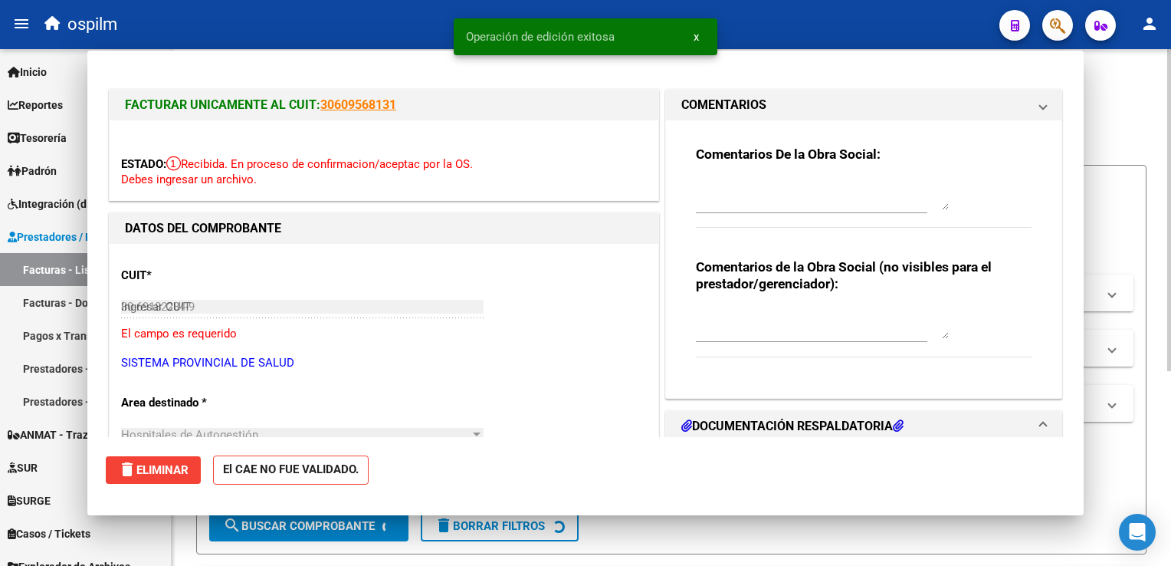
type input "$ 0,00"
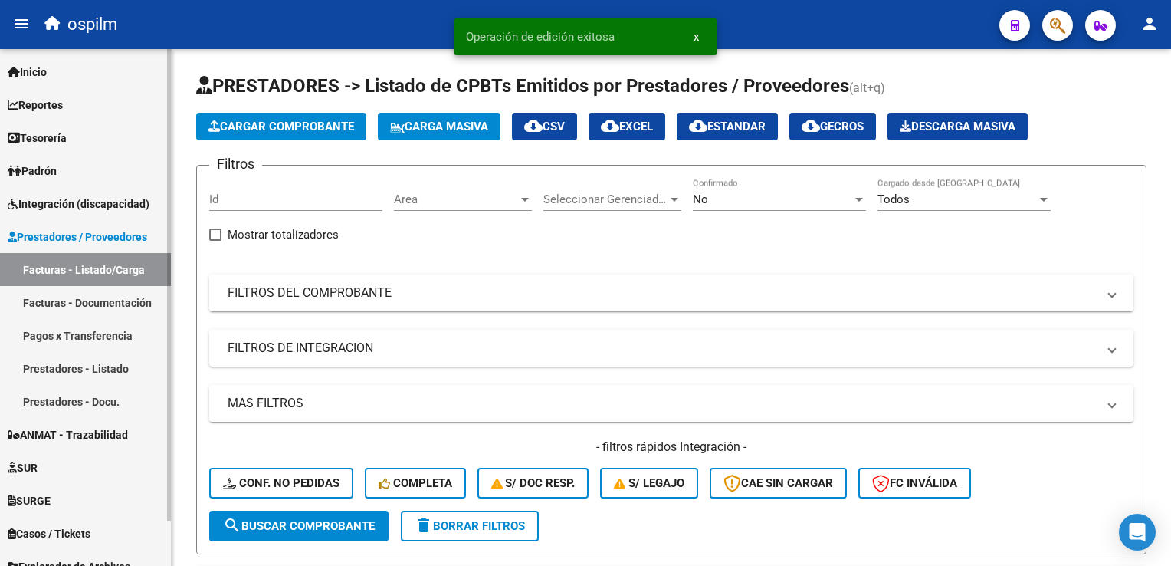
click at [86, 183] on link "Padrón" at bounding box center [85, 170] width 171 height 33
